Goal: Task Accomplishment & Management: Complete application form

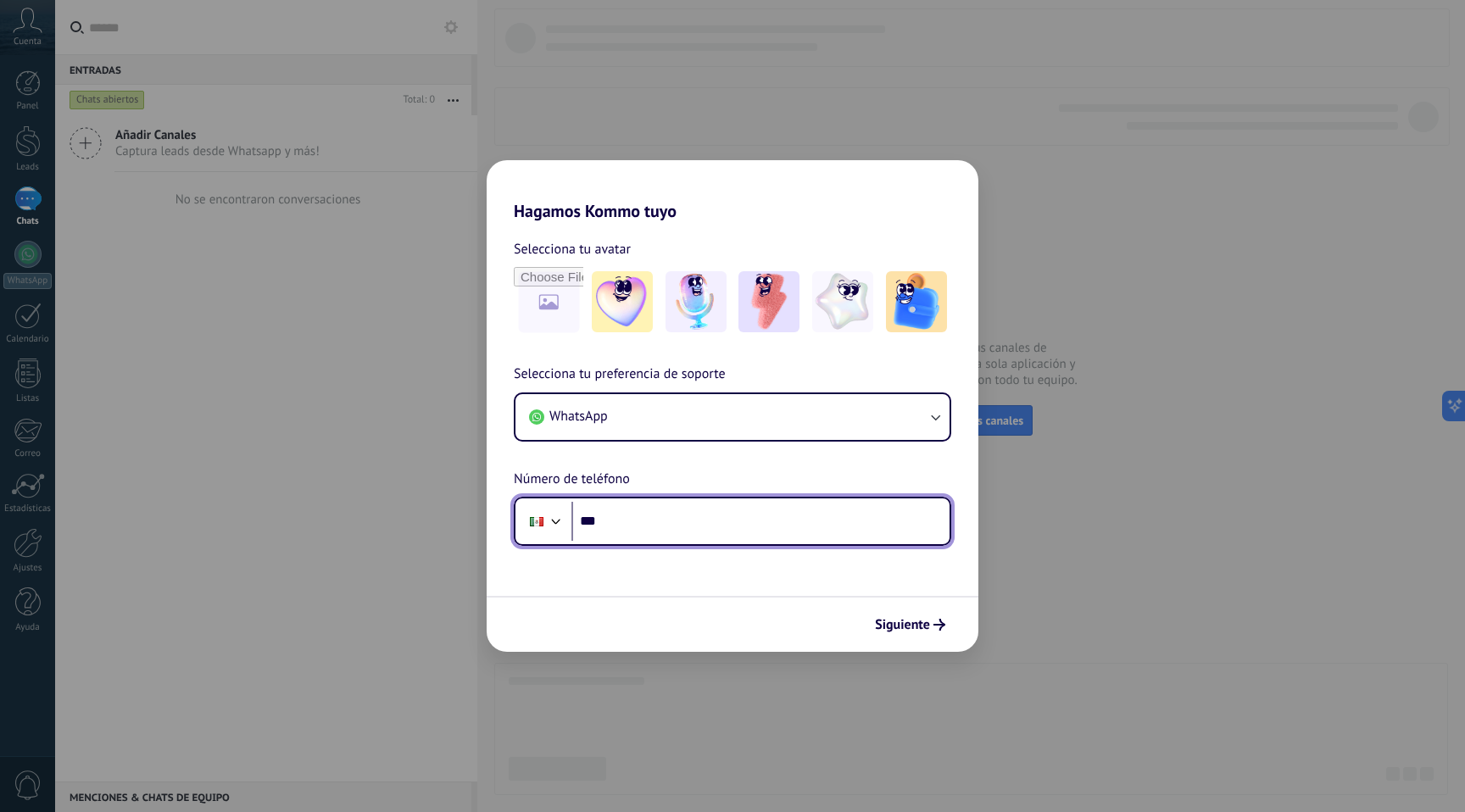
click at [762, 537] on input "***" at bounding box center [760, 521] width 378 height 39
click at [927, 629] on span "Siguiente" at bounding box center [903, 624] width 55 height 12
click at [746, 517] on input "***" at bounding box center [760, 521] width 378 height 39
type input "**********"
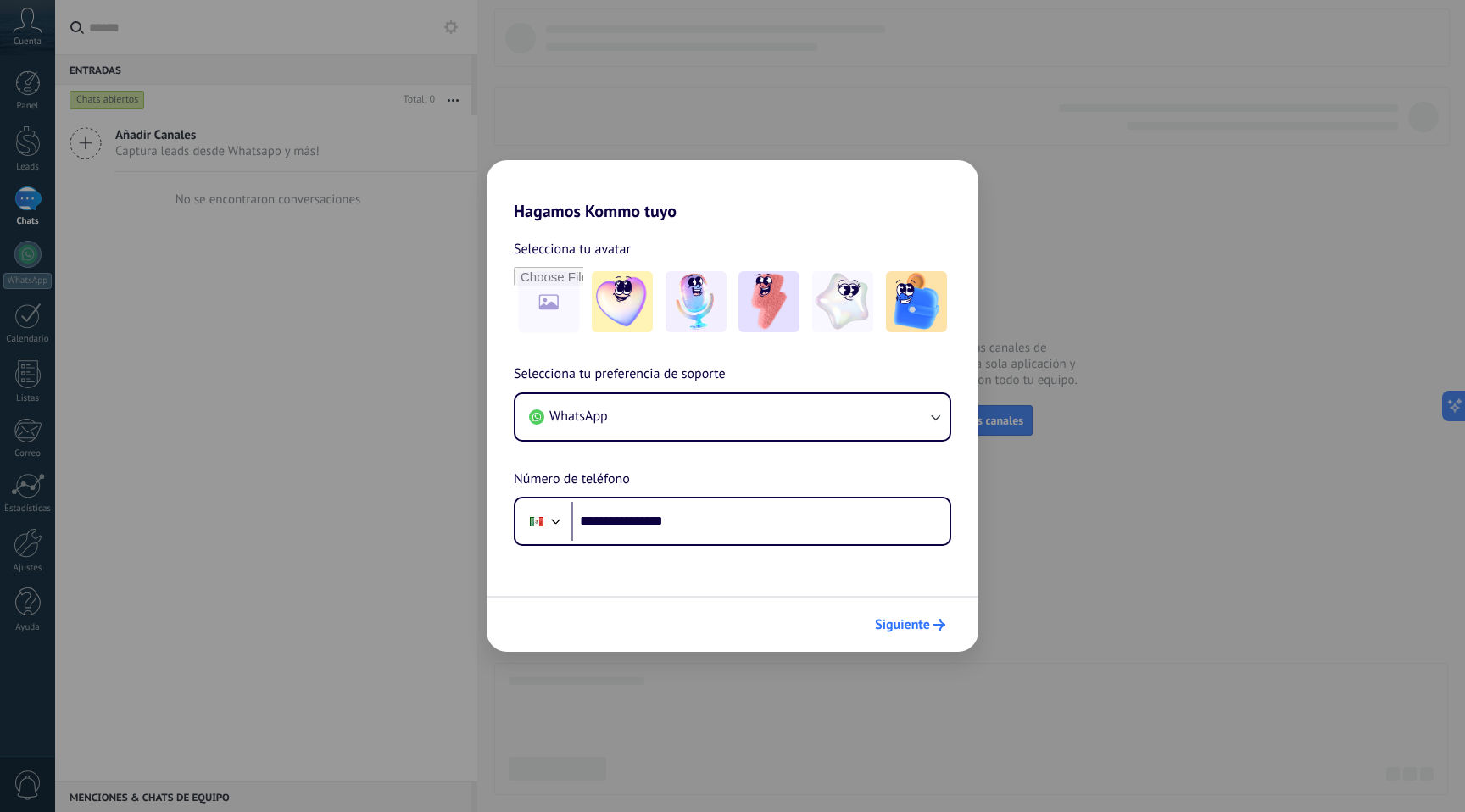
click at [903, 622] on span "Siguiente" at bounding box center [903, 624] width 55 height 12
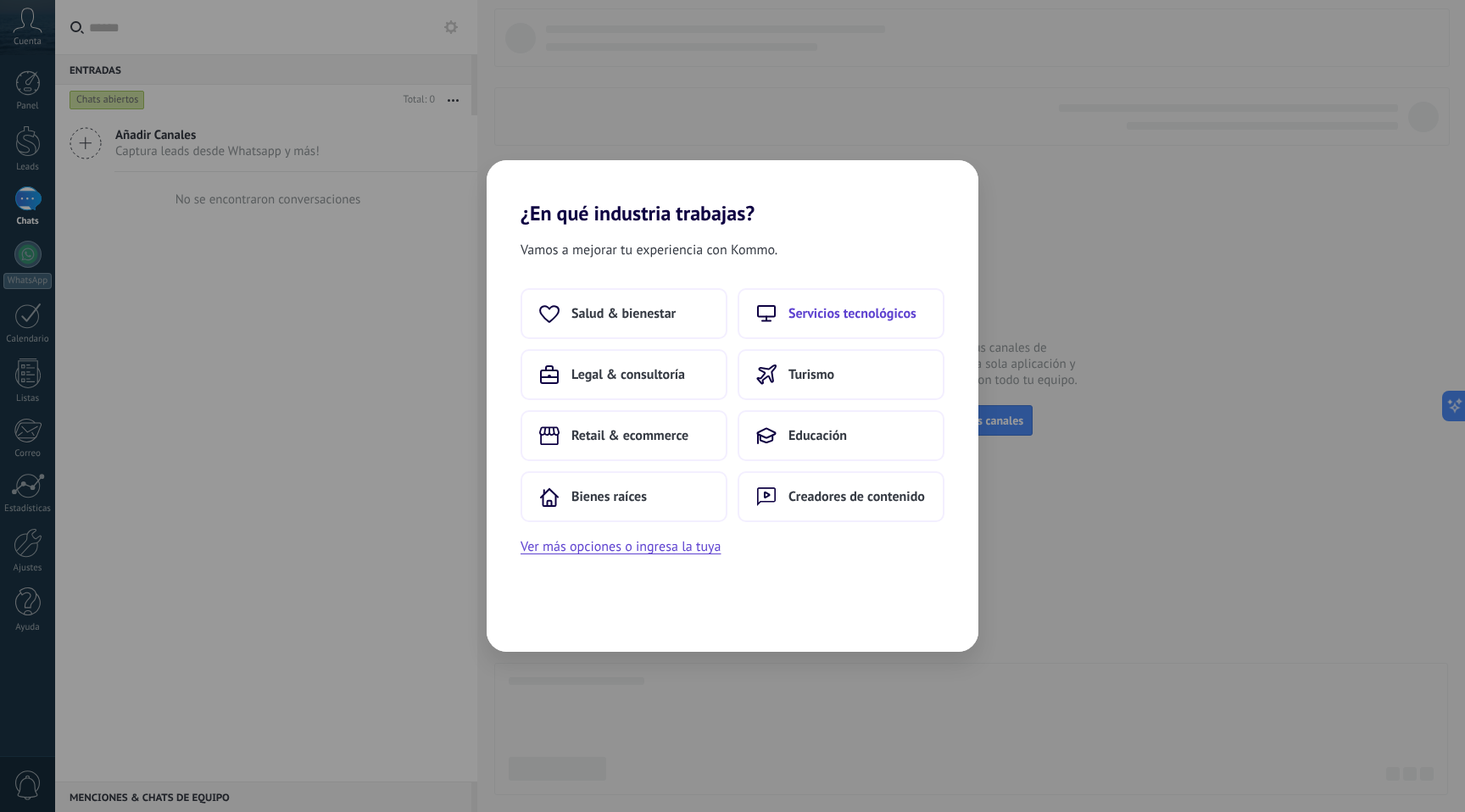
click at [859, 308] on span "Servicios tecnológicos" at bounding box center [852, 313] width 128 height 17
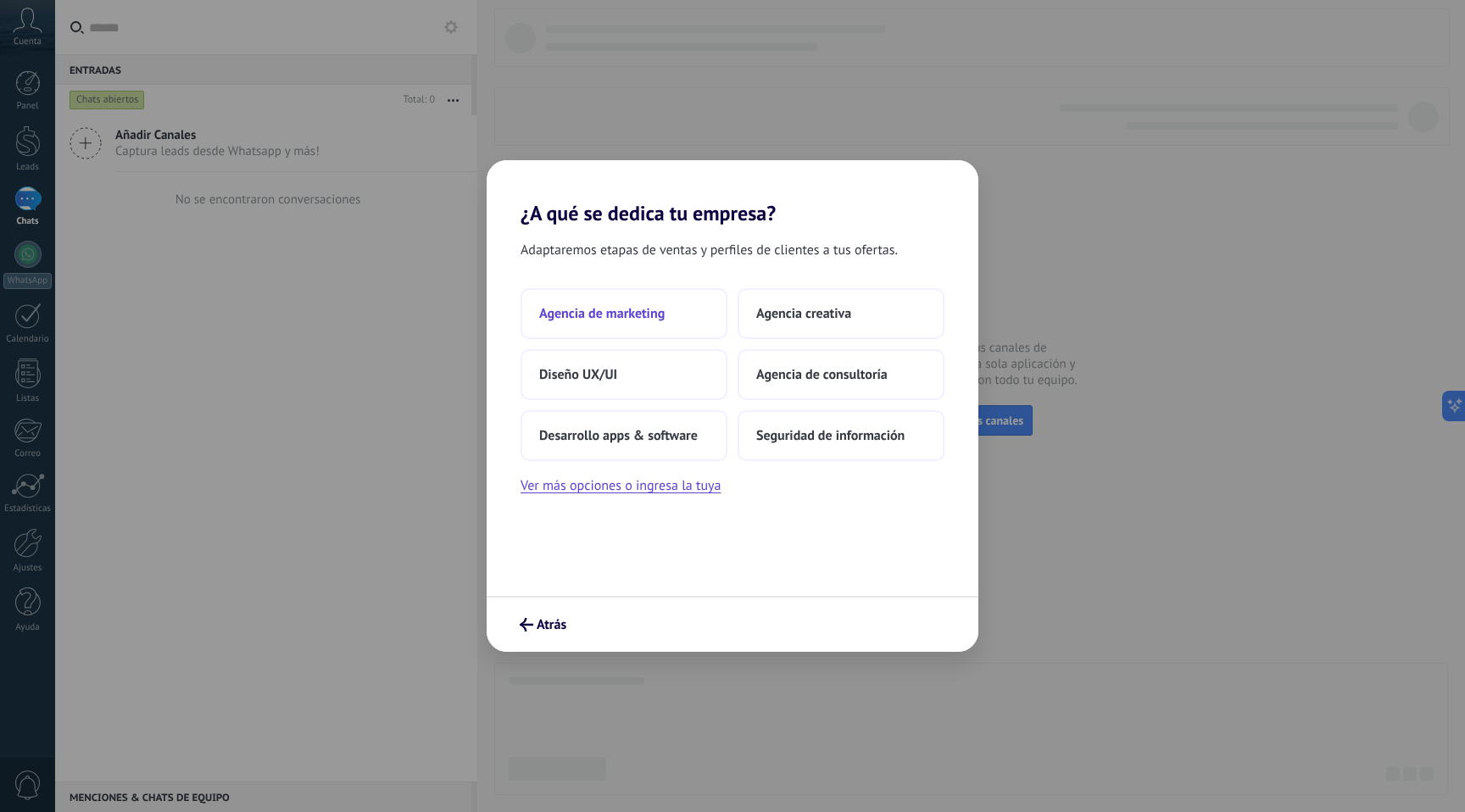
click at [686, 322] on button "Agencia de marketing" at bounding box center [624, 313] width 207 height 51
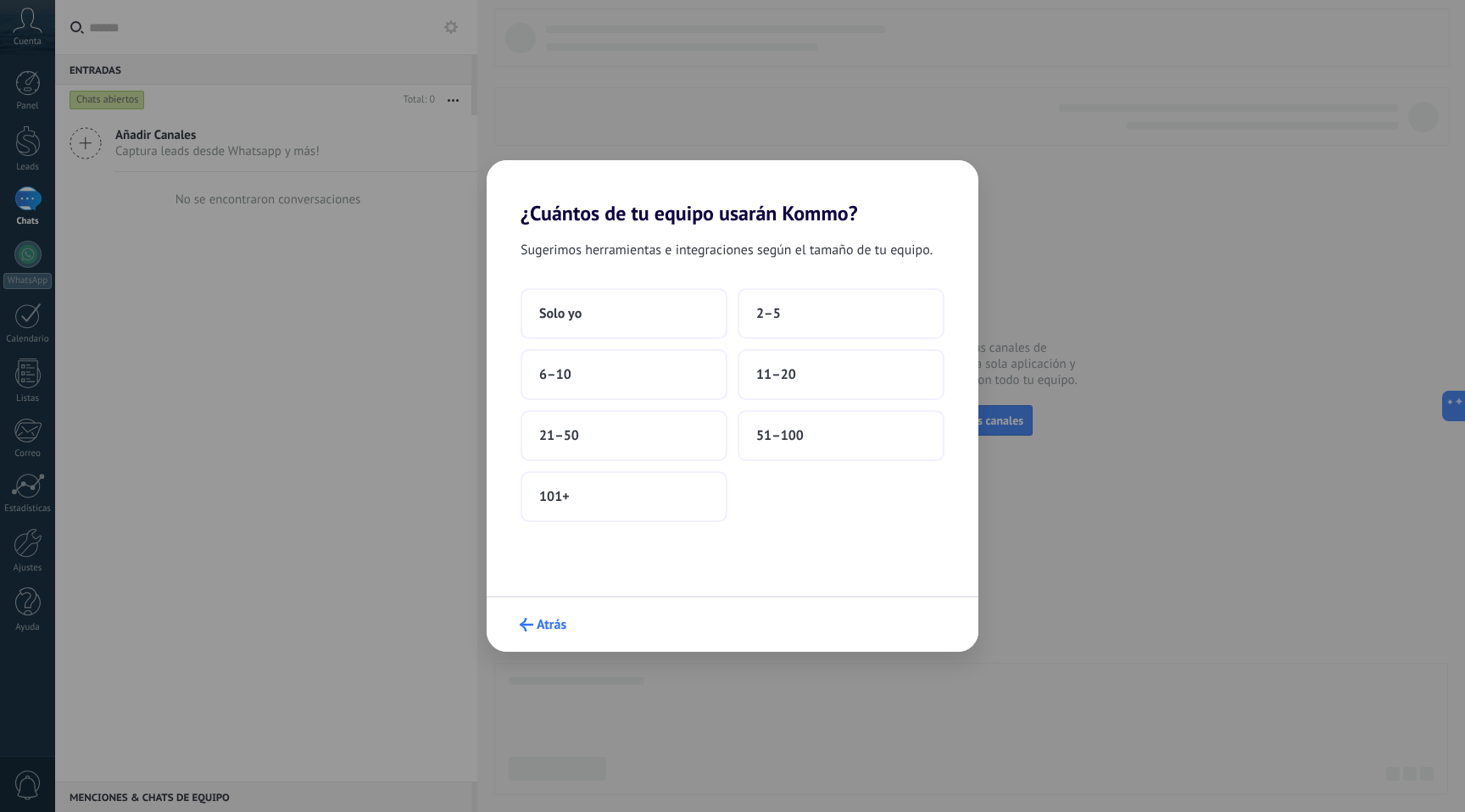
click at [540, 623] on span "Atrás" at bounding box center [552, 624] width 30 height 12
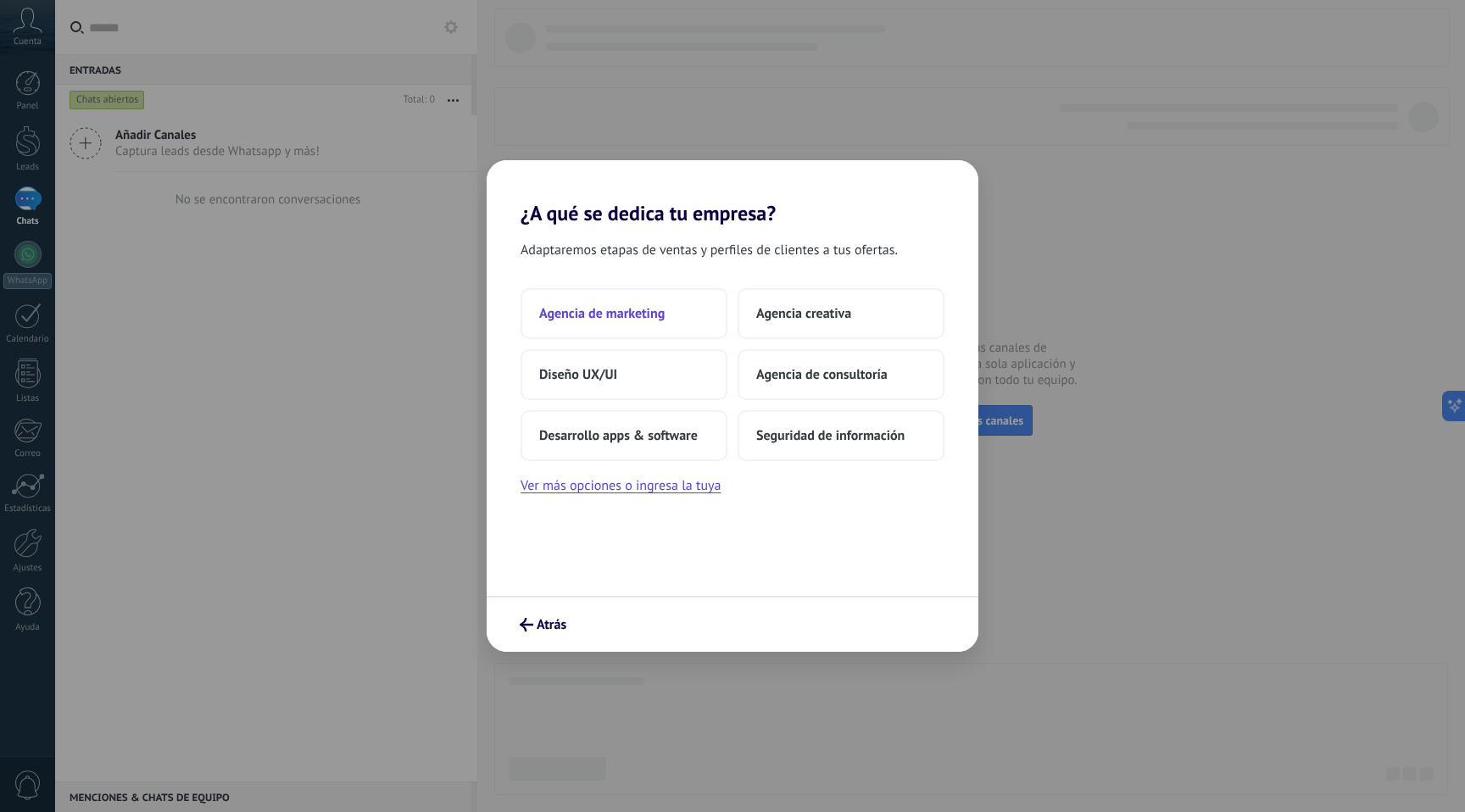
click at [657, 322] on button "Agencia de marketing" at bounding box center [624, 313] width 207 height 51
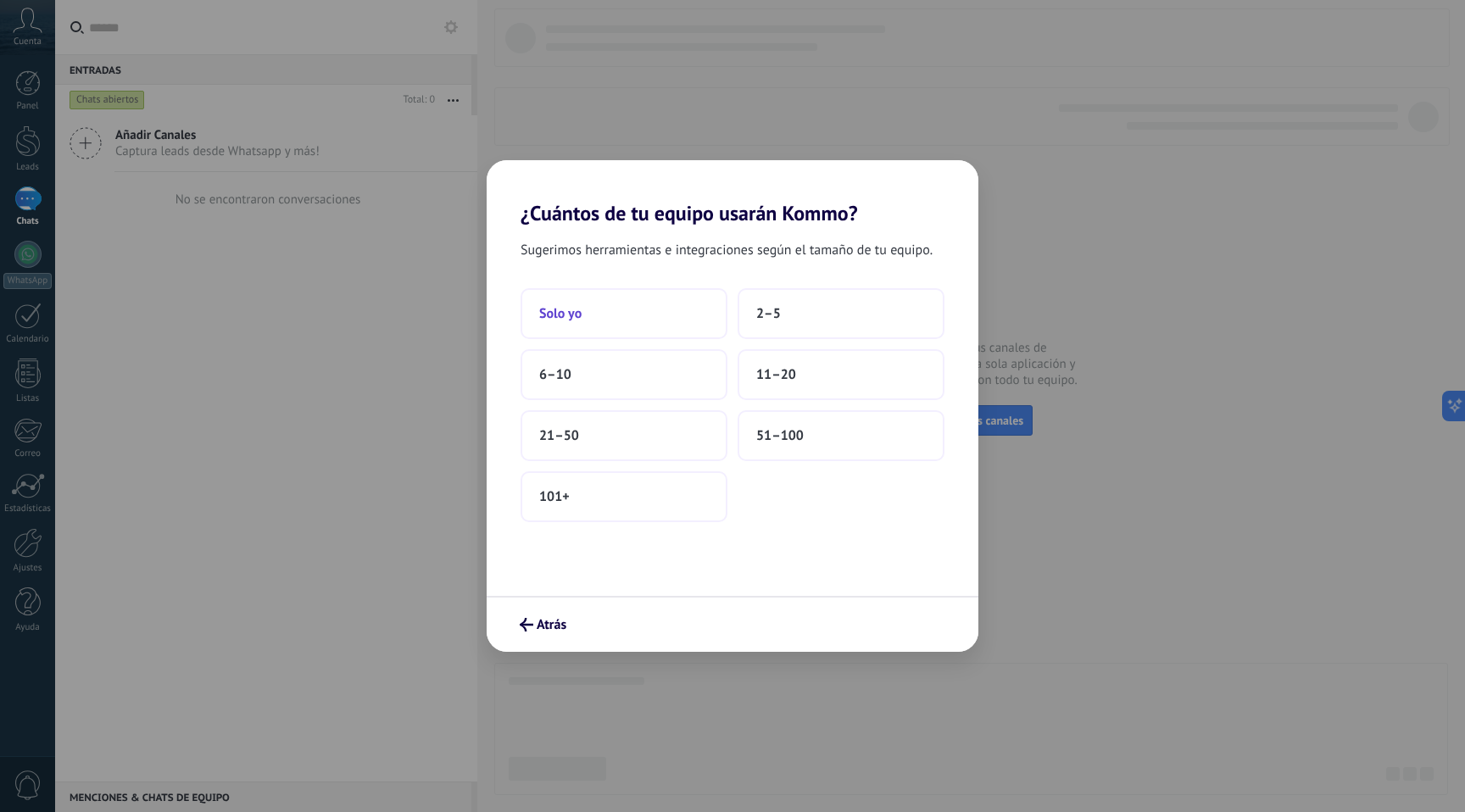
click at [666, 317] on button "Solo yo" at bounding box center [624, 313] width 207 height 51
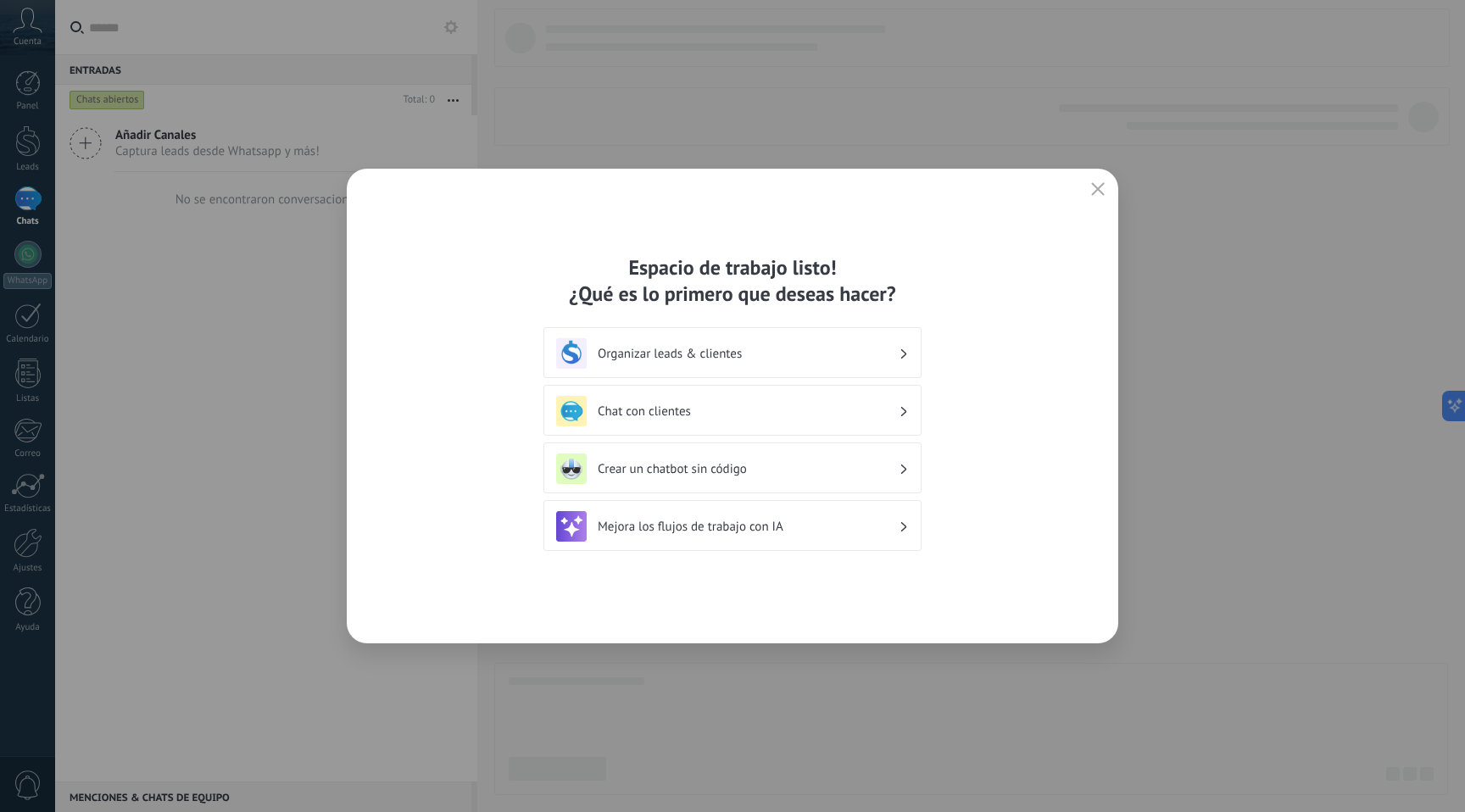
click at [865, 353] on h3 "Organizar leads & clientes" at bounding box center [748, 354] width 301 height 16
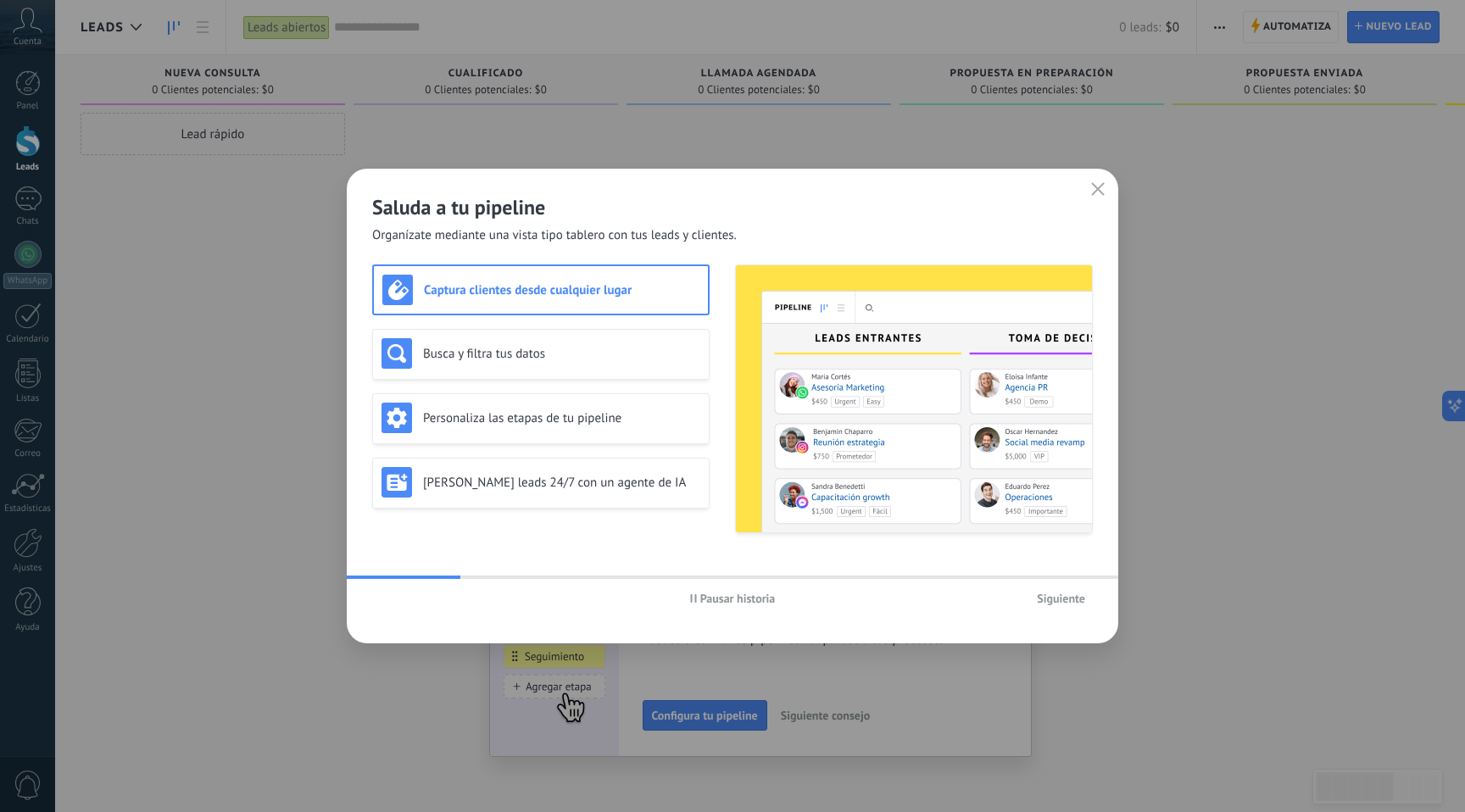
click at [738, 600] on span "Pausar historia" at bounding box center [738, 598] width 76 height 12
click at [1082, 603] on span "Siguiente" at bounding box center [1060, 598] width 48 height 12
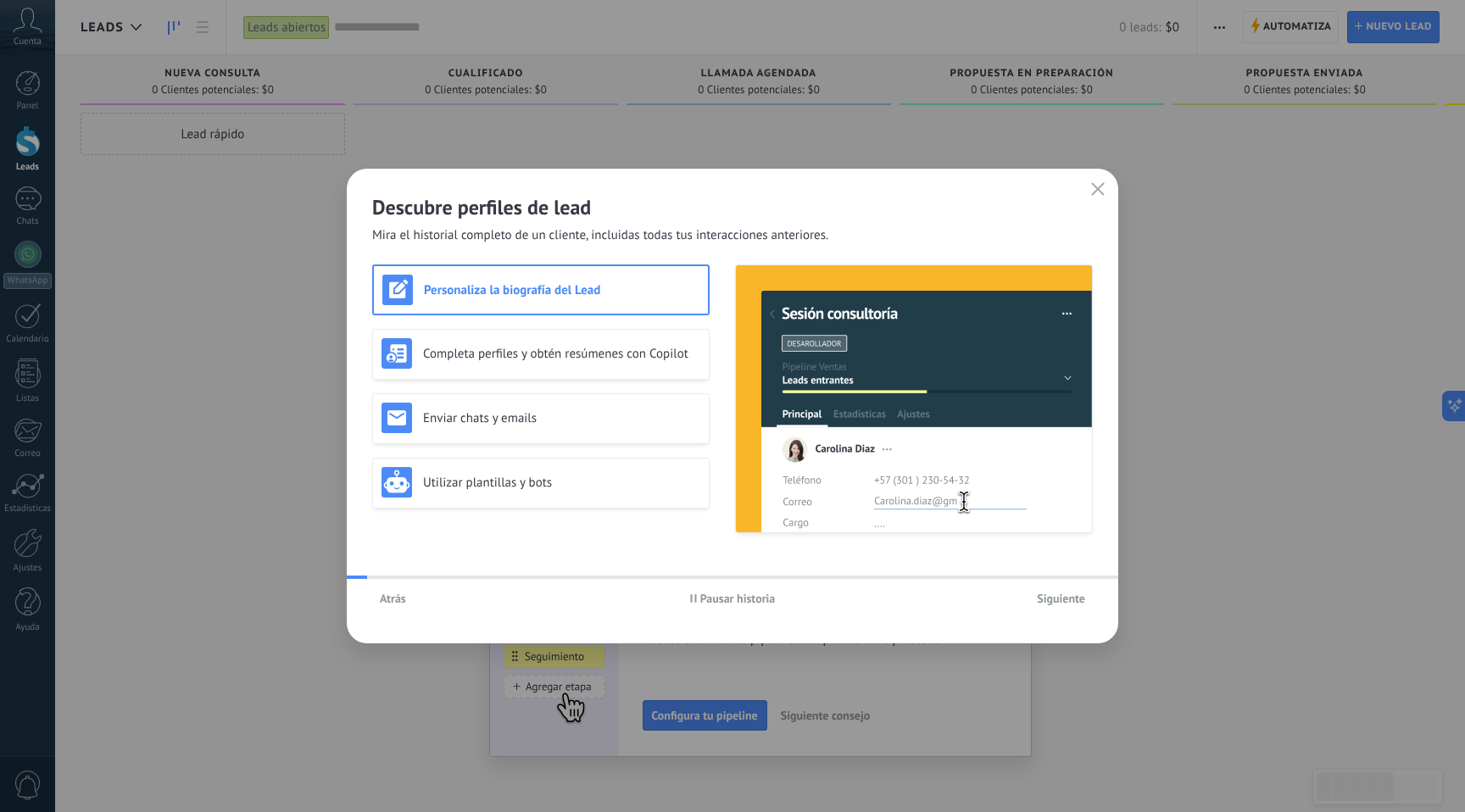
click at [1071, 597] on span "Siguiente" at bounding box center [1060, 598] width 48 height 12
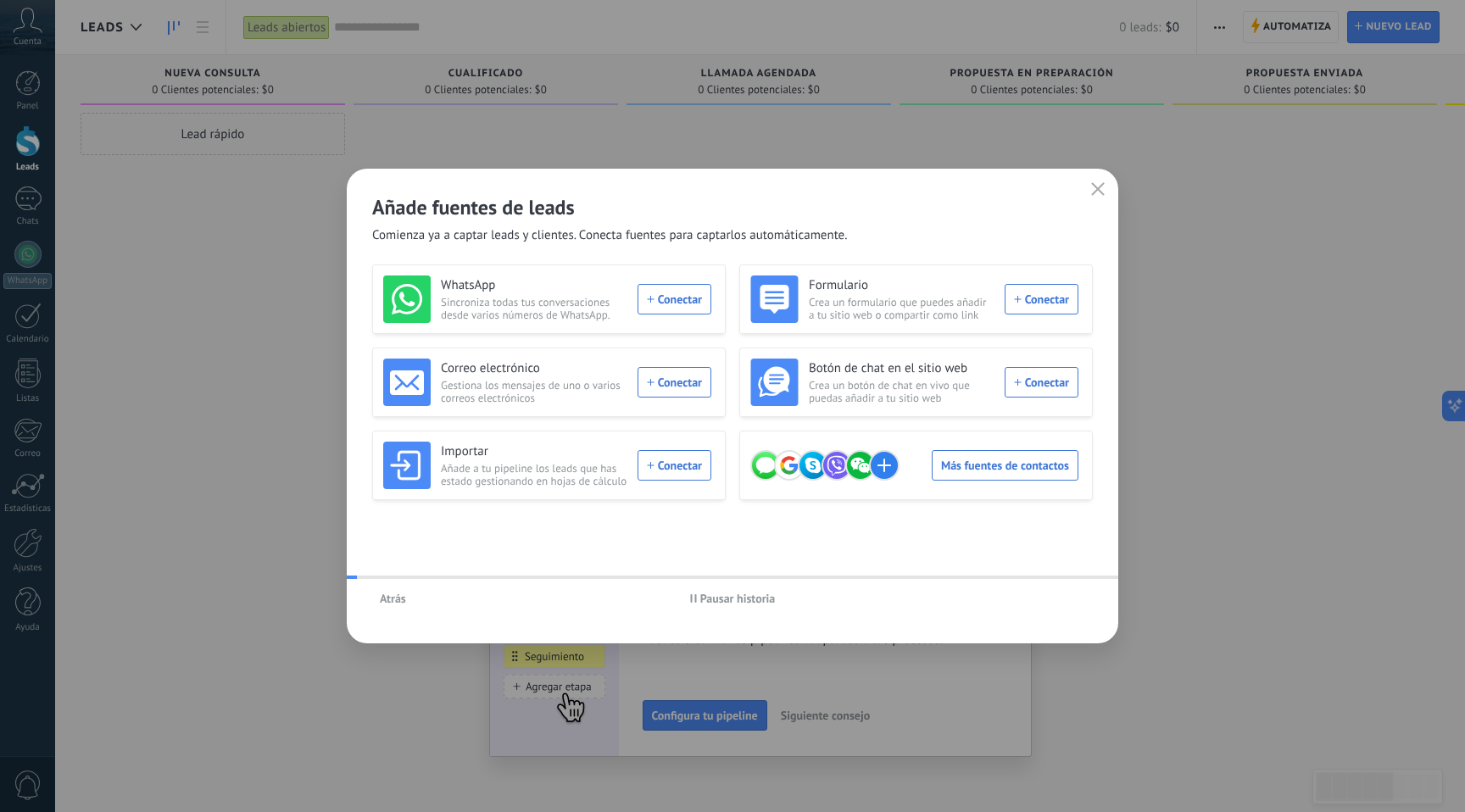
click at [1069, 596] on div "Atrás Pausar historia" at bounding box center [732, 598] width 771 height 39
click at [1099, 188] on icon "button" at bounding box center [1098, 189] width 14 height 14
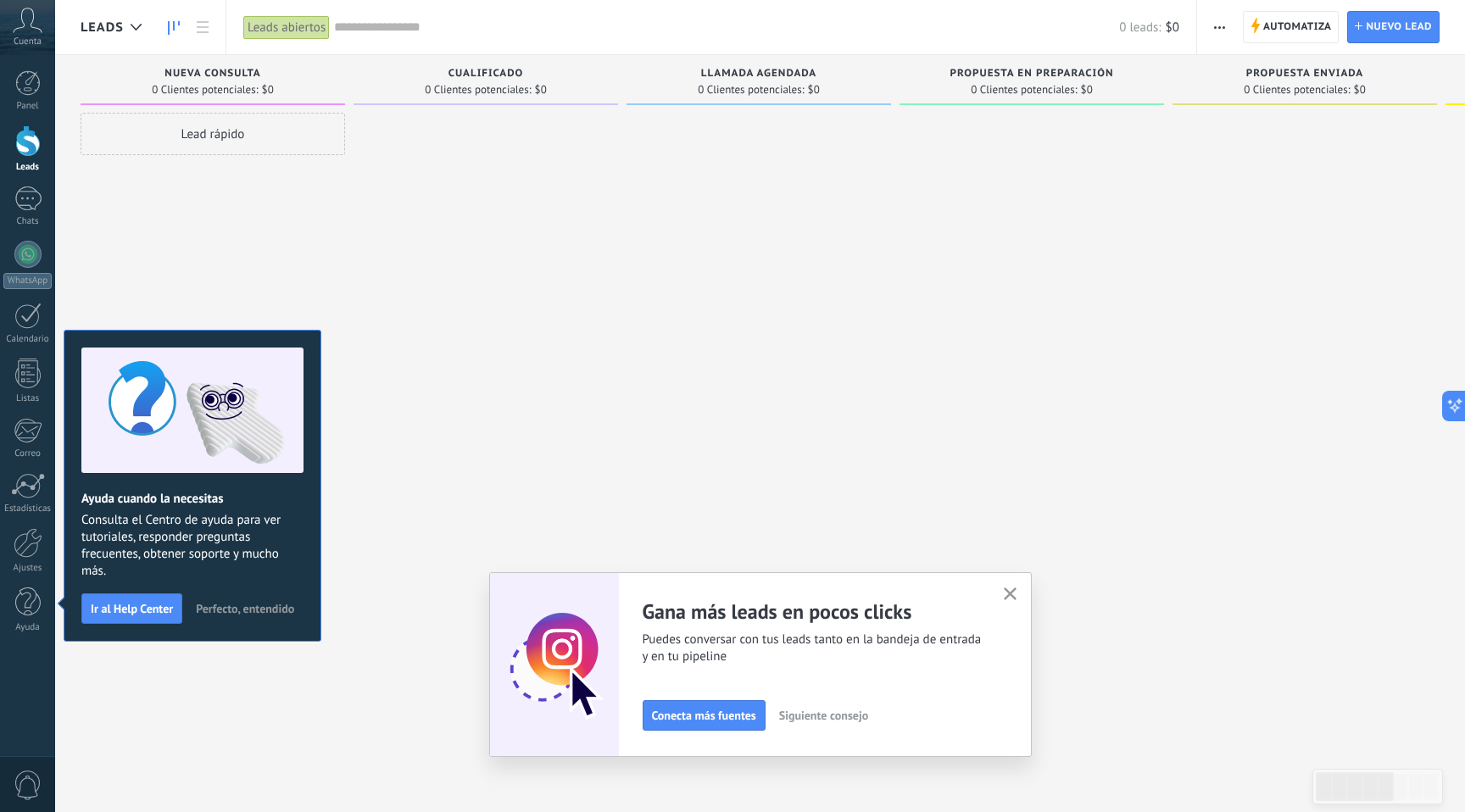
click at [263, 612] on span "Perfecto, entendido" at bounding box center [245, 608] width 98 height 12
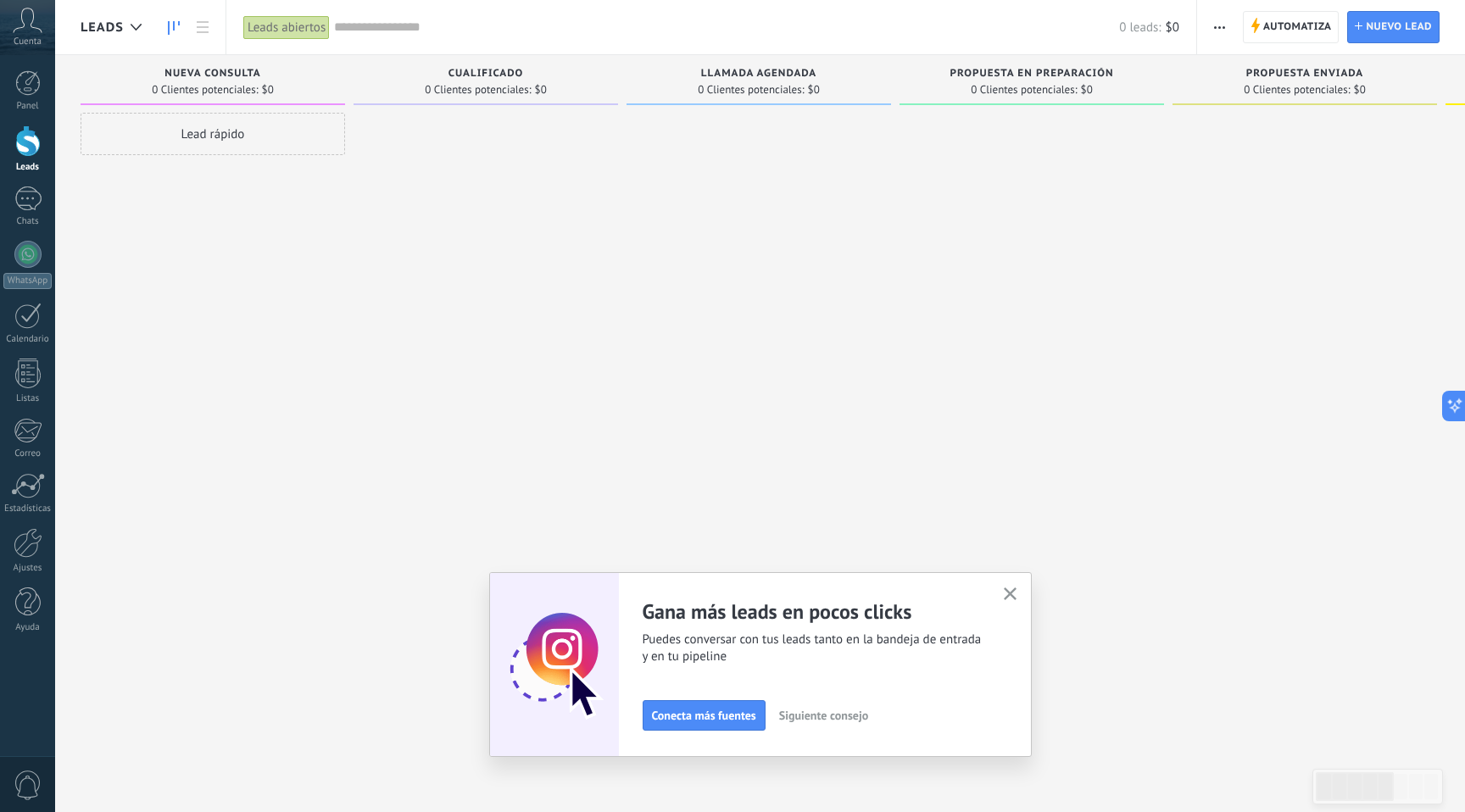
click at [1007, 594] on icon "button" at bounding box center [1010, 594] width 13 height 13
